Goal: Check status: Check status

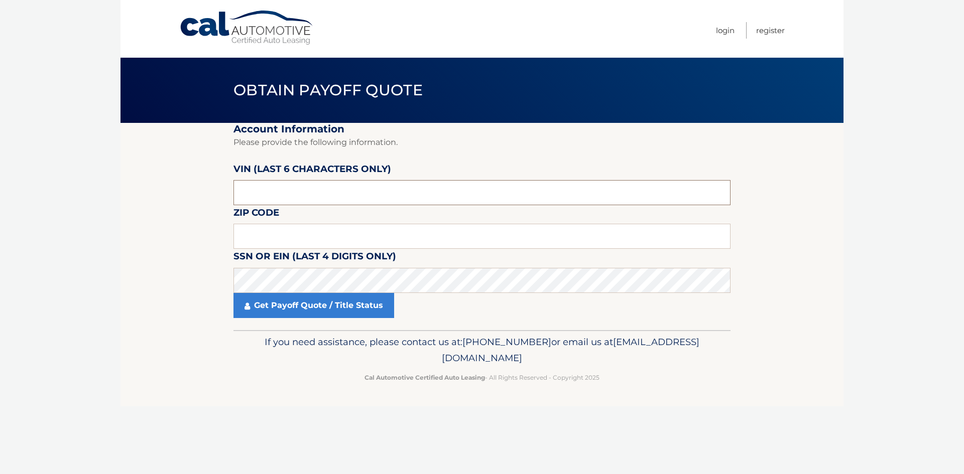
drag, startPoint x: 274, startPoint y: 195, endPoint x: 234, endPoint y: 195, distance: 39.7
click at [234, 195] on input "text" at bounding box center [481, 192] width 497 height 25
drag, startPoint x: 293, startPoint y: 193, endPoint x: 226, endPoint y: 193, distance: 66.3
click at [226, 193] on section "Account Information Please provide the following information. VIN (last 6 chara…" at bounding box center [481, 226] width 723 height 207
paste input "712073"
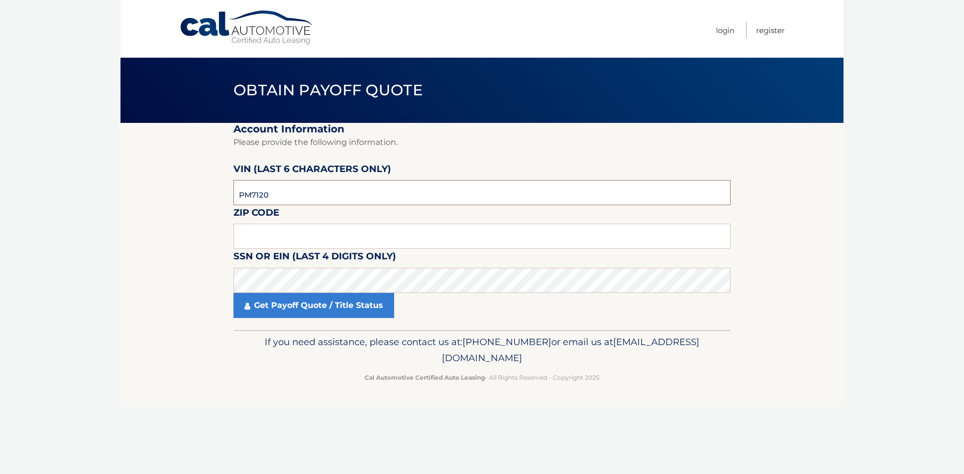
type input "712073"
click at [288, 239] on input "text" at bounding box center [481, 236] width 497 height 25
type input "11746"
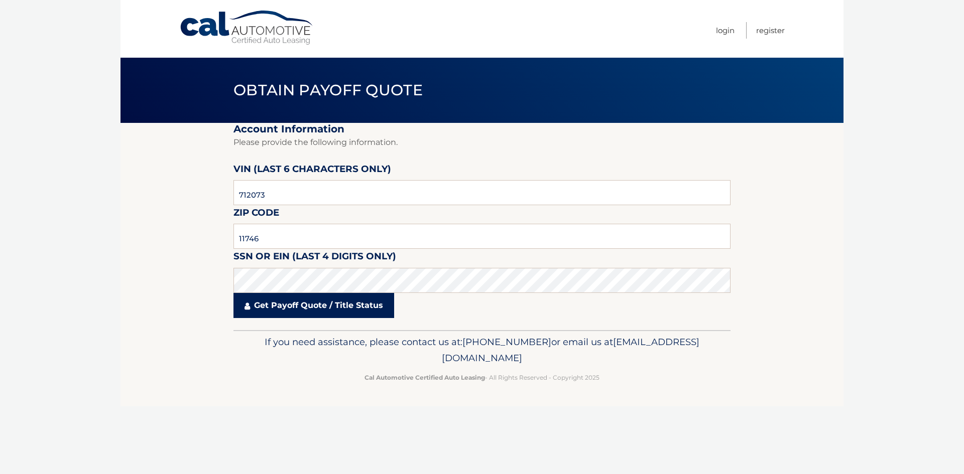
click at [320, 317] on link "Get Payoff Quote / Title Status" at bounding box center [313, 305] width 161 height 25
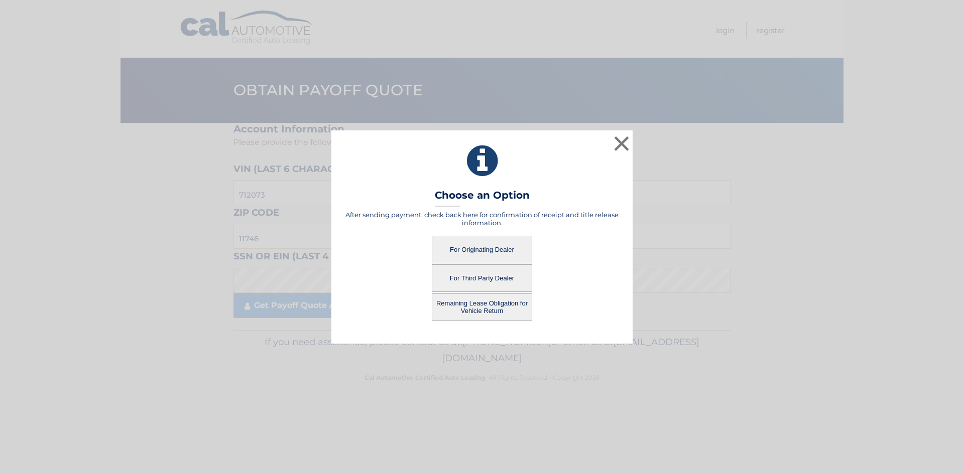
click at [488, 254] on button "For Originating Dealer" at bounding box center [482, 250] width 100 height 28
click at [487, 250] on button "For Originating Dealer" at bounding box center [482, 250] width 100 height 28
